Goal: Share content

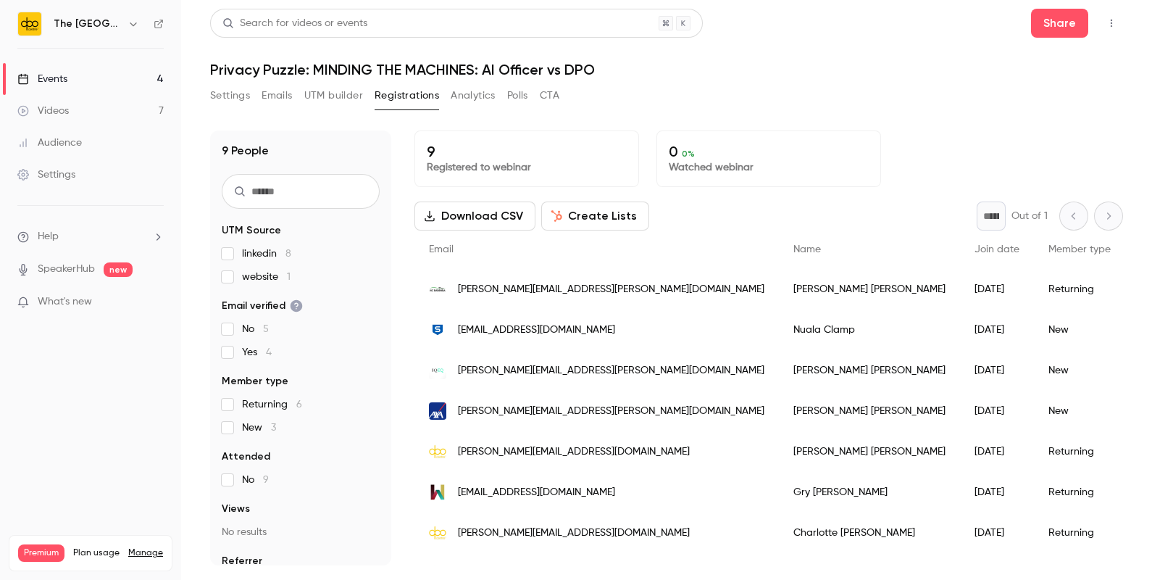
drag, startPoint x: 0, startPoint y: 0, endPoint x: 117, endPoint y: 80, distance: 141.3
click at [117, 80] on link "Events 4" at bounding box center [90, 79] width 181 height 32
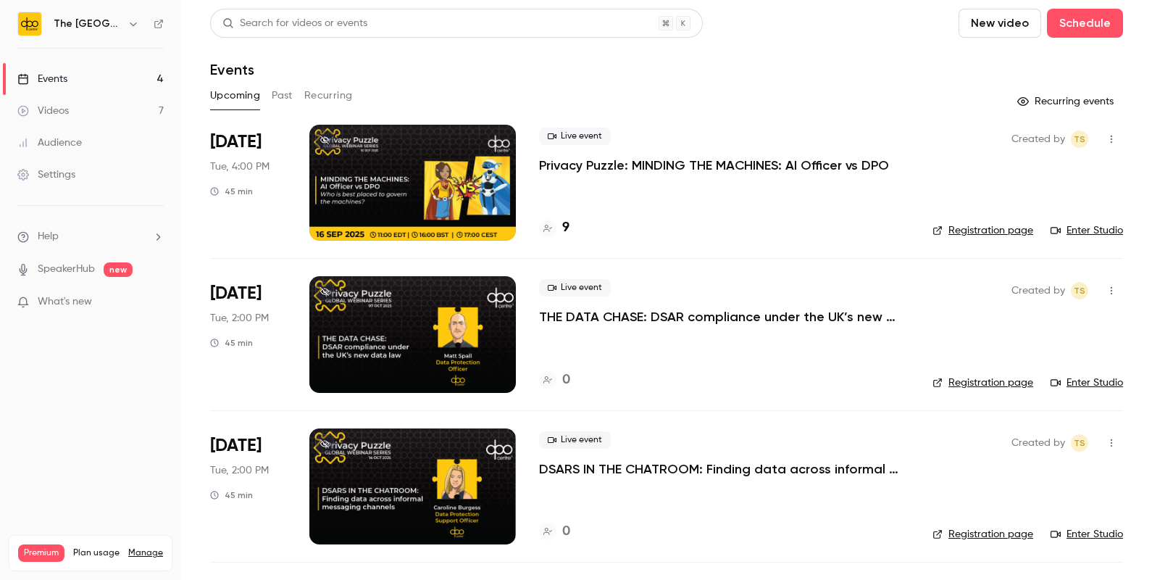
click at [732, 167] on p "Privacy Puzzle: MINDING THE MACHINES: AI Officer vs DPO" at bounding box center [714, 165] width 350 height 17
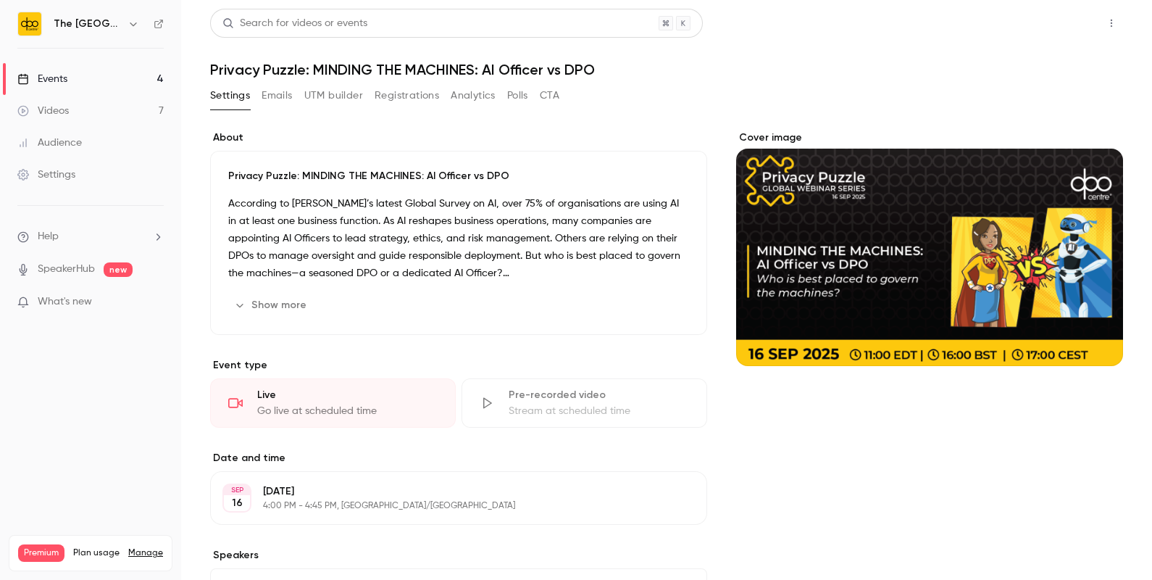
click at [1051, 22] on button "Share" at bounding box center [1059, 23] width 57 height 29
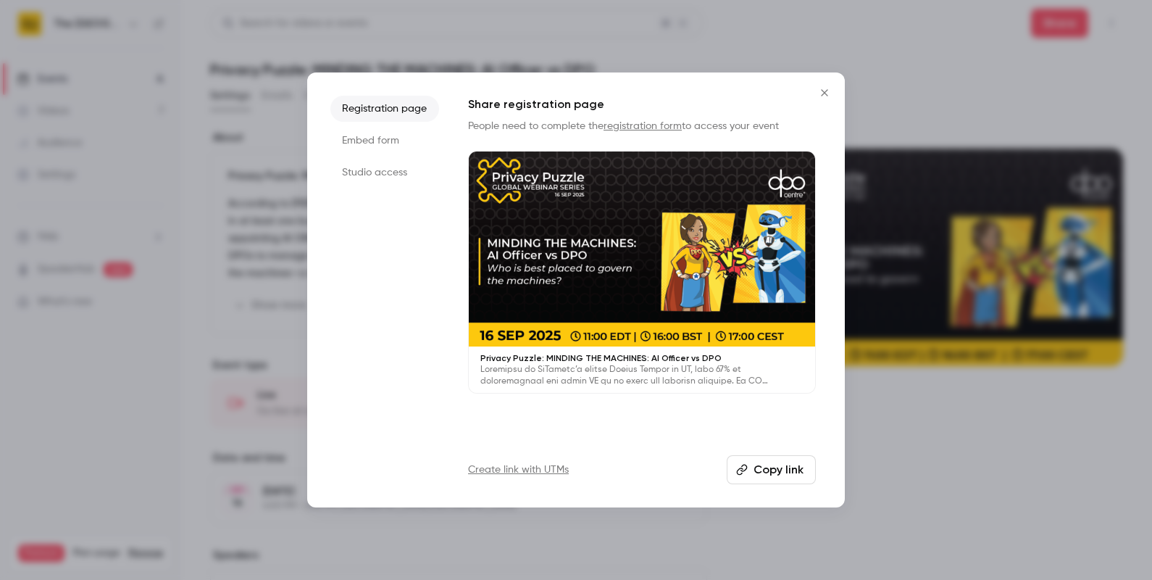
click at [348, 172] on li "Studio access" at bounding box center [384, 172] width 109 height 26
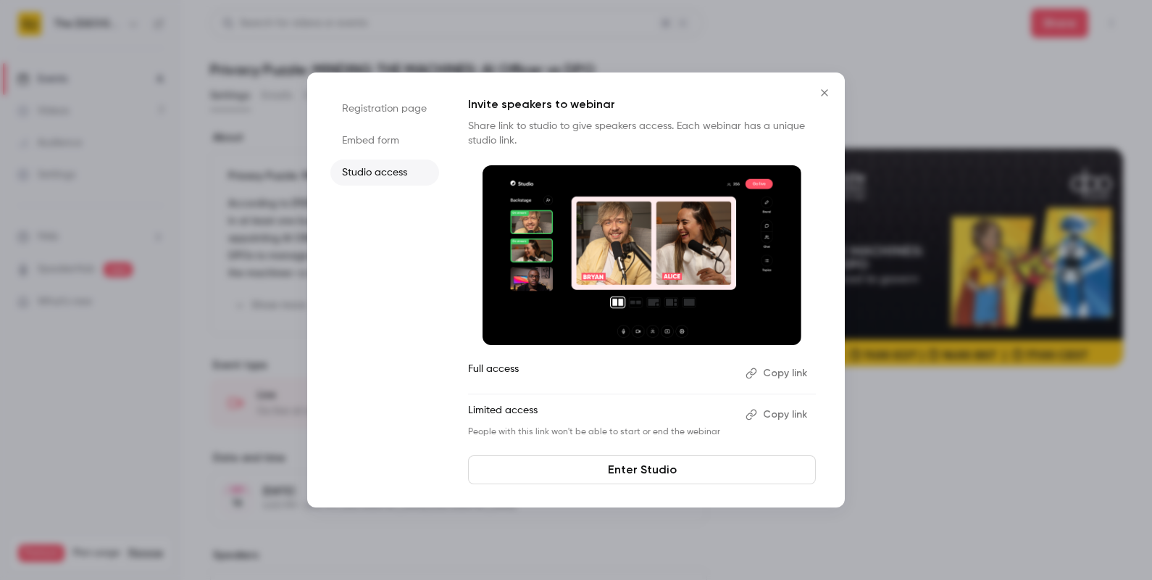
click at [817, 86] on button "Close" at bounding box center [824, 92] width 29 height 29
